Goal: Task Accomplishment & Management: Use online tool/utility

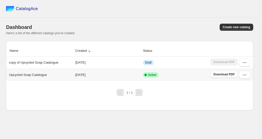
click at [242, 76] on icon "button" at bounding box center [244, 75] width 5 height 5
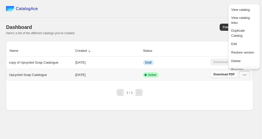
click at [236, 44] on span "Edit" at bounding box center [235, 44] width 6 height 4
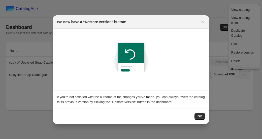
click at [203, 115] on button "OK" at bounding box center [200, 116] width 11 height 7
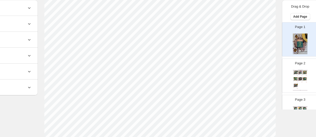
scroll to position [54, 47]
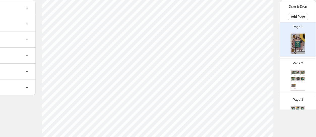
click at [297, 78] on img at bounding box center [298, 78] width 4 height 3
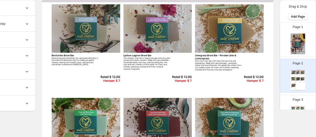
click at [287, 103] on div "Page 3 Upcycled Soap Catalog Eucalypt Brew Bar Cool and refreshing, this eco-fr…" at bounding box center [296, 110] width 32 height 34
type input "*"
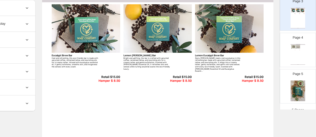
scroll to position [102, 0]
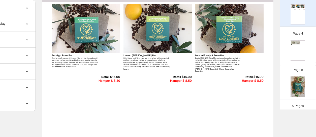
click at [292, 103] on p "5 Pages" at bounding box center [298, 105] width 12 height 5
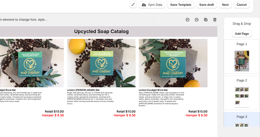
scroll to position [0, 104]
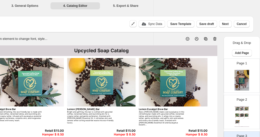
click at [225, 27] on button "Next" at bounding box center [225, 23] width 13 height 7
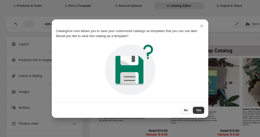
scroll to position [0, 0]
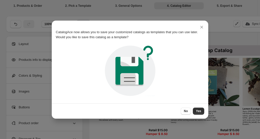
click at [198, 89] on div "CatalogAce now allows you to save your customized catalogs as templates that yo…" at bounding box center [130, 60] width 148 height 79
click at [200, 112] on span "Yes" at bounding box center [198, 111] width 5 height 4
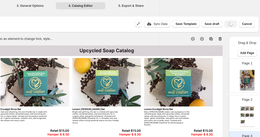
scroll to position [0, 104]
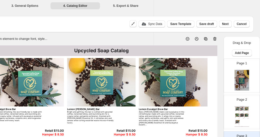
click at [224, 23] on span "Next" at bounding box center [225, 24] width 7 height 4
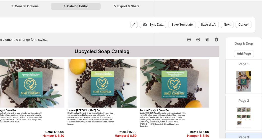
scroll to position [0, 0]
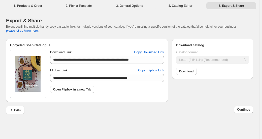
click at [155, 73] on span "Copy Flipbox Link" at bounding box center [151, 70] width 26 height 5
click at [156, 50] on button "Copy Download Link" at bounding box center [149, 52] width 36 height 8
